Goal: Navigation & Orientation: Find specific page/section

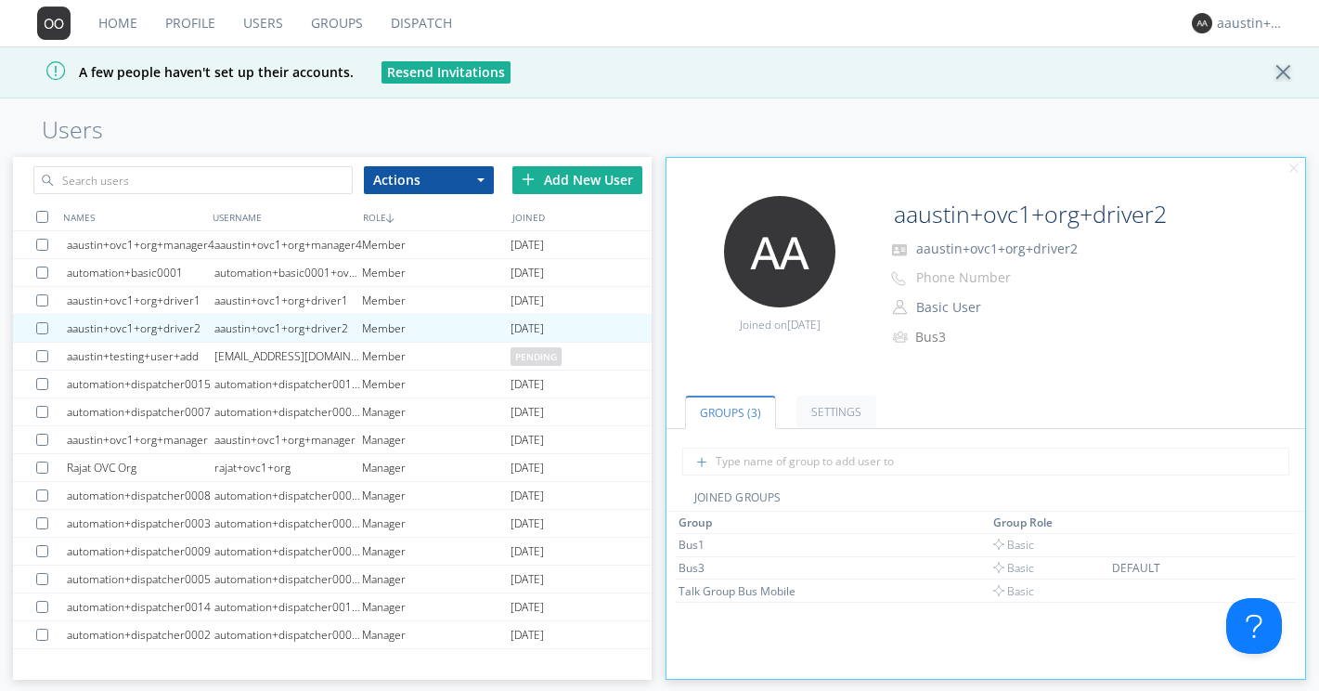
click at [261, 25] on link "Users" at bounding box center [263, 23] width 68 height 46
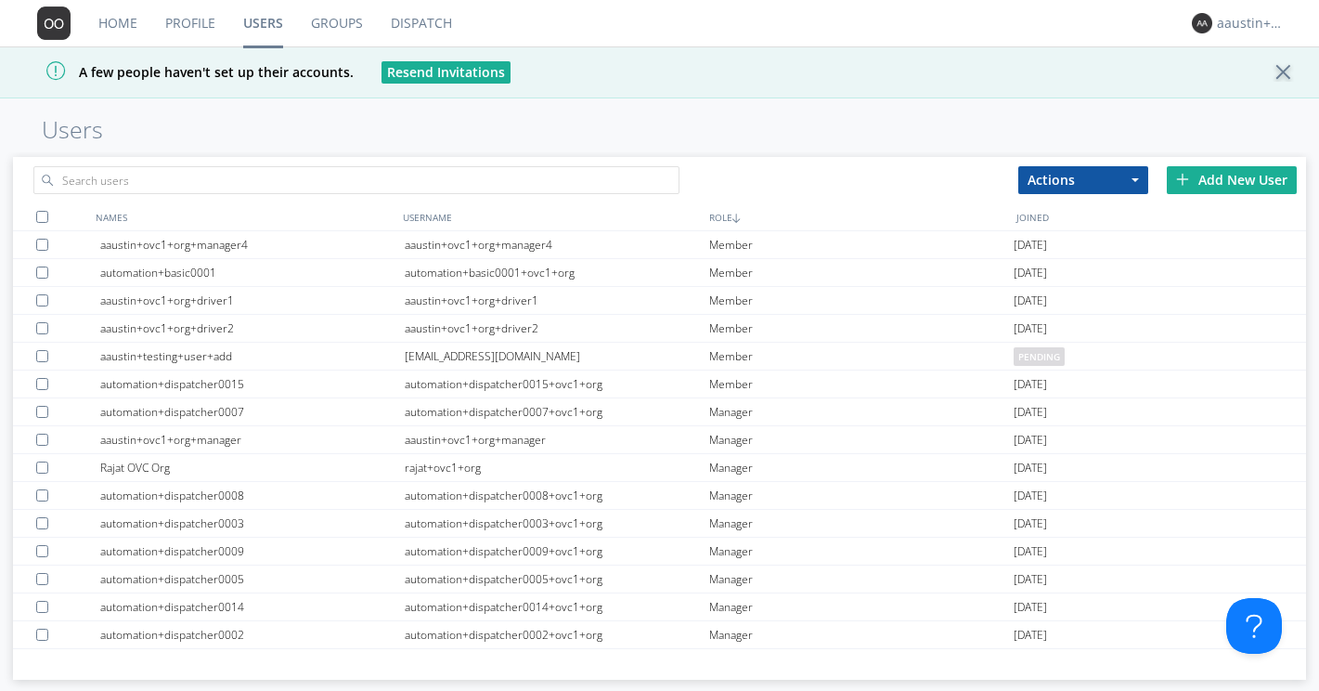
click at [324, 24] on link "Groups" at bounding box center [337, 23] width 80 height 46
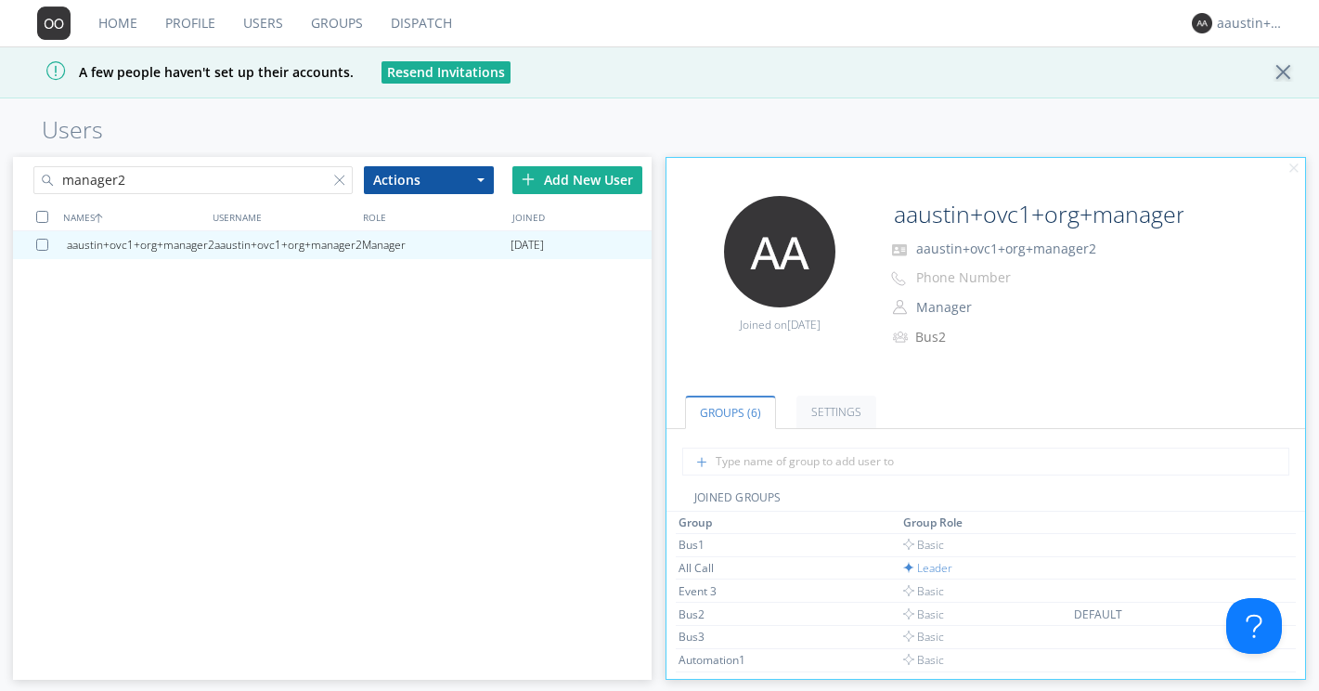
scroll to position [52, 0]
